Goal: Navigation & Orientation: Find specific page/section

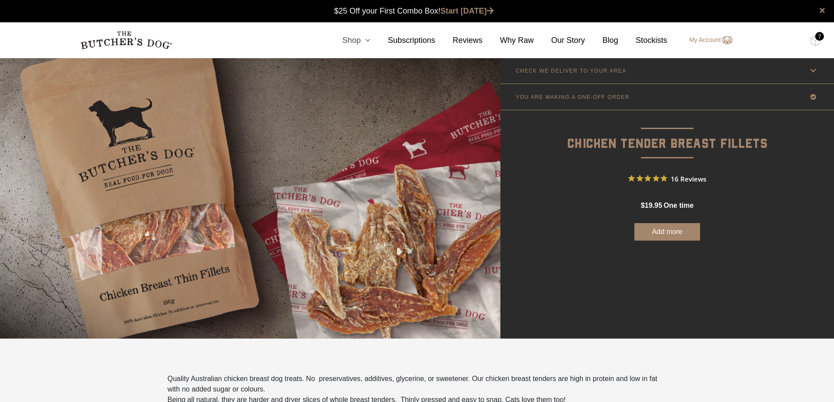
click at [370, 41] on icon at bounding box center [366, 40] width 10 height 8
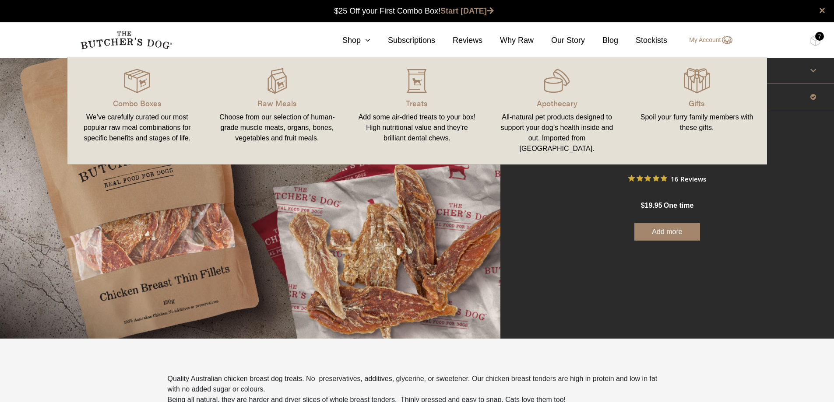
click at [281, 95] on link "Raw Meals Choose from our selection of human-grade muscle meats, organs, bones,…" at bounding box center [277, 111] width 140 height 90
